Goal: Information Seeking & Learning: Learn about a topic

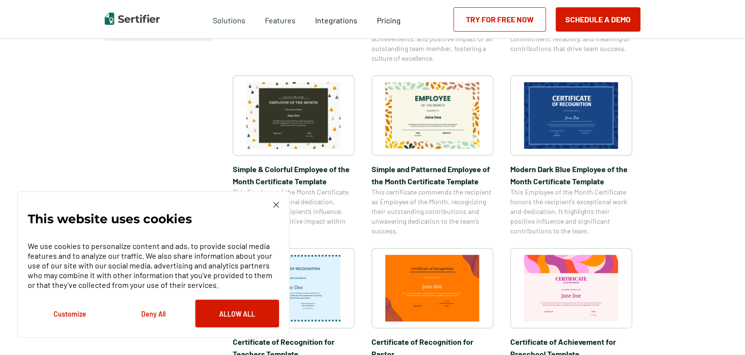
scroll to position [434, 0]
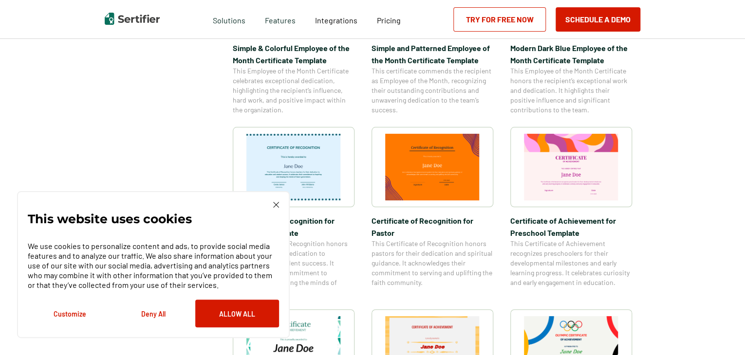
click at [279, 206] on img at bounding box center [276, 205] width 6 height 6
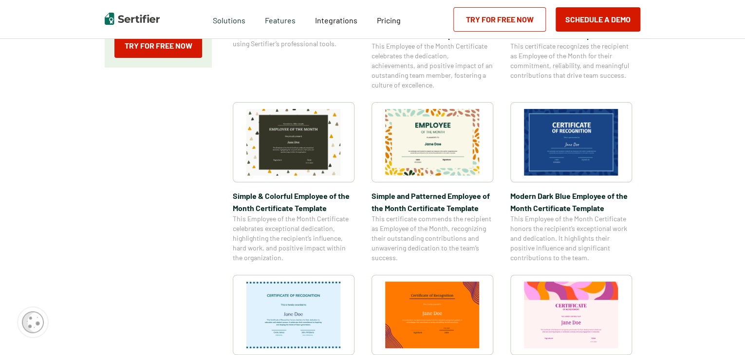
scroll to position [0, 0]
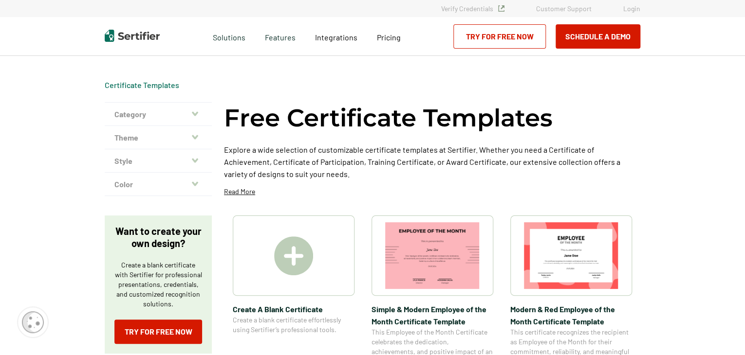
click at [192, 144] on button "Theme" at bounding box center [158, 137] width 107 height 23
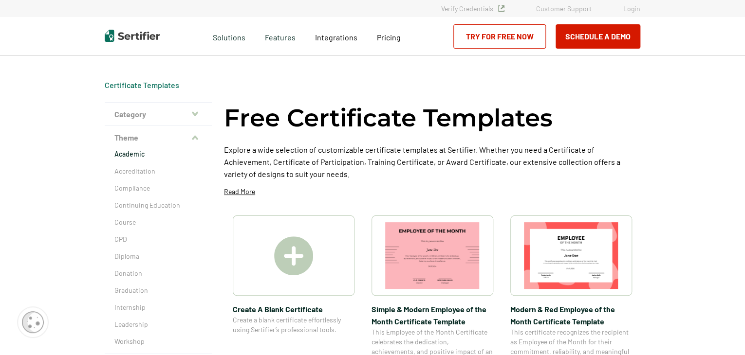
click at [141, 155] on p "Academic" at bounding box center [158, 154] width 88 height 10
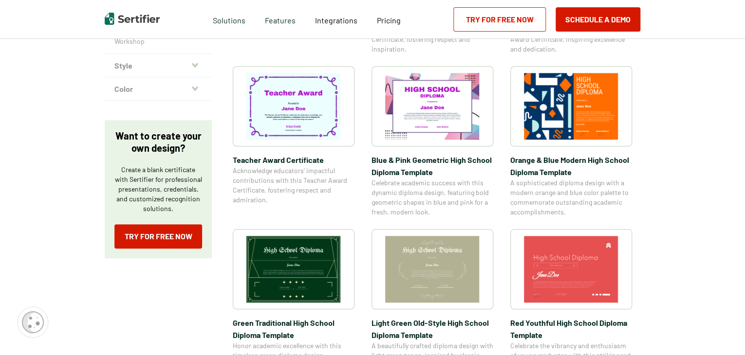
scroll to position [148, 0]
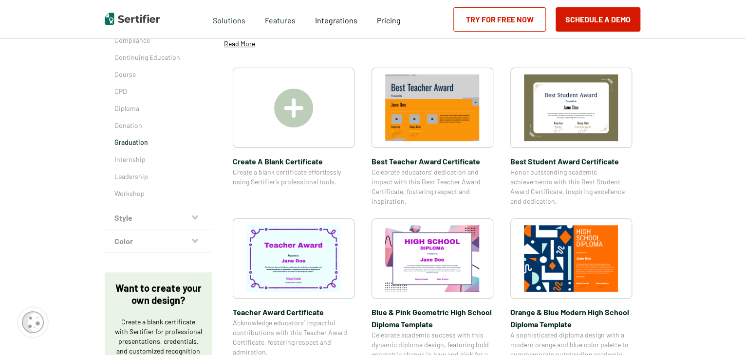
click at [135, 142] on p "Graduation" at bounding box center [158, 143] width 88 height 10
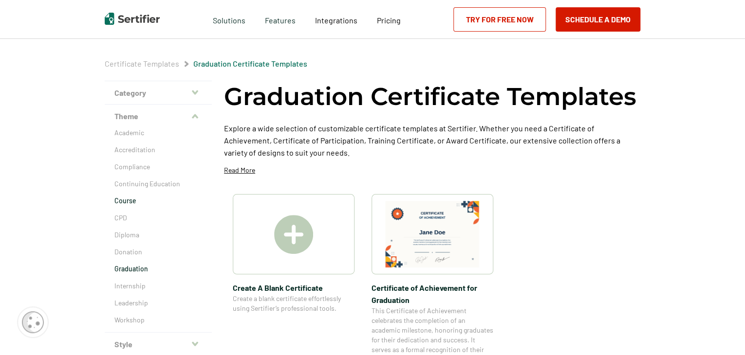
scroll to position [25, 0]
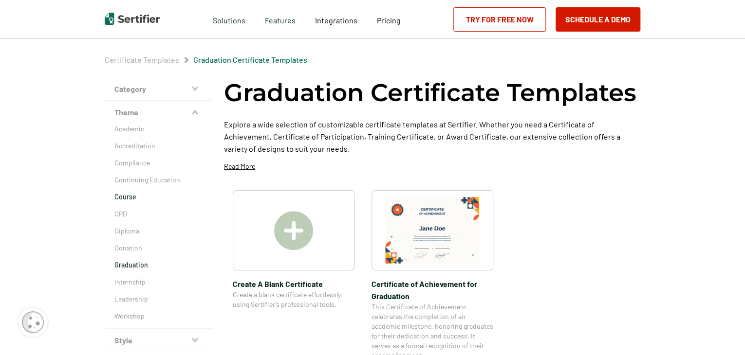
click at [130, 199] on p "Course" at bounding box center [158, 197] width 88 height 10
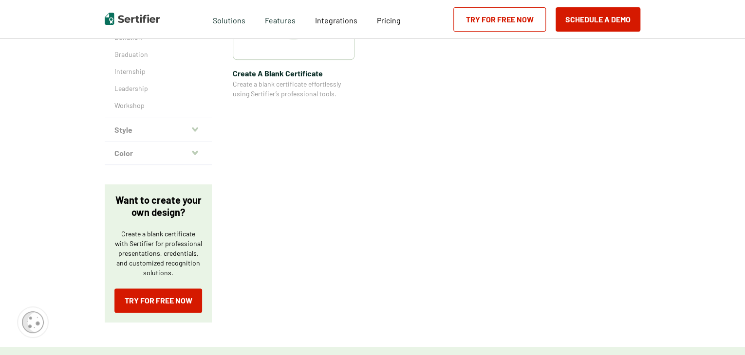
scroll to position [243, 0]
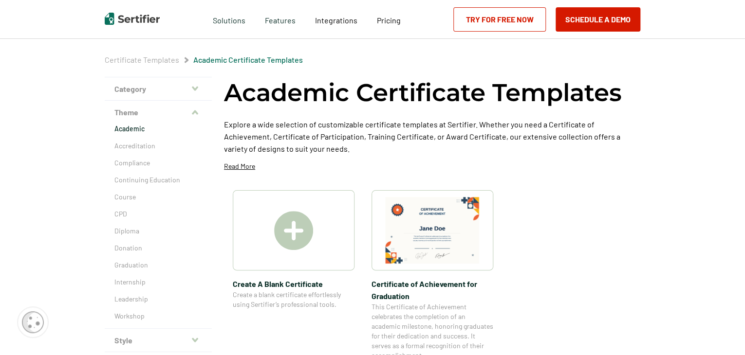
scroll to position [148, 0]
